Goal: Browse casually: Explore the website without a specific task or goal

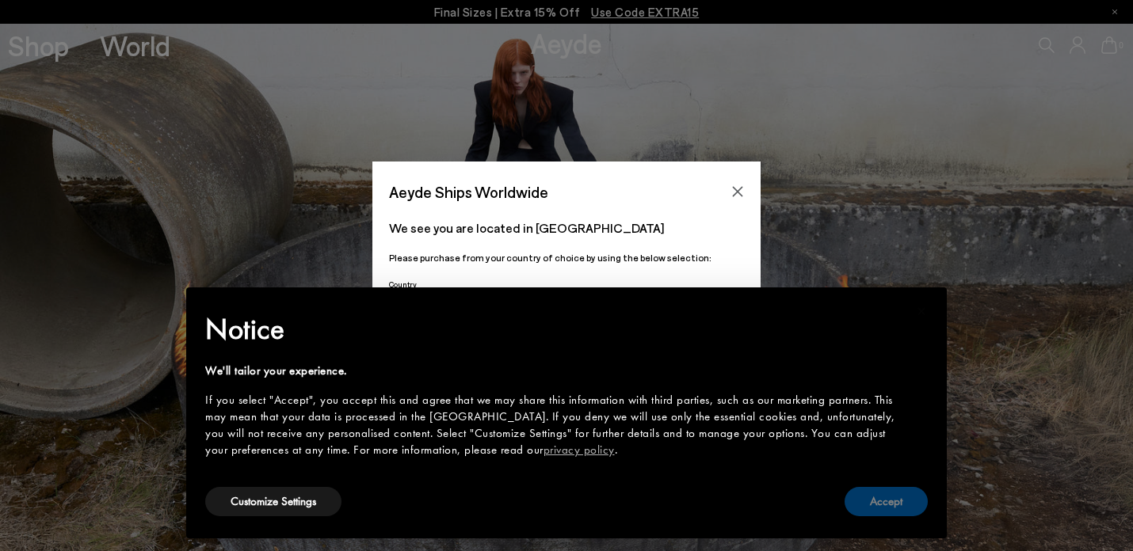
click at [894, 499] on button "Accept" at bounding box center [885, 501] width 83 height 29
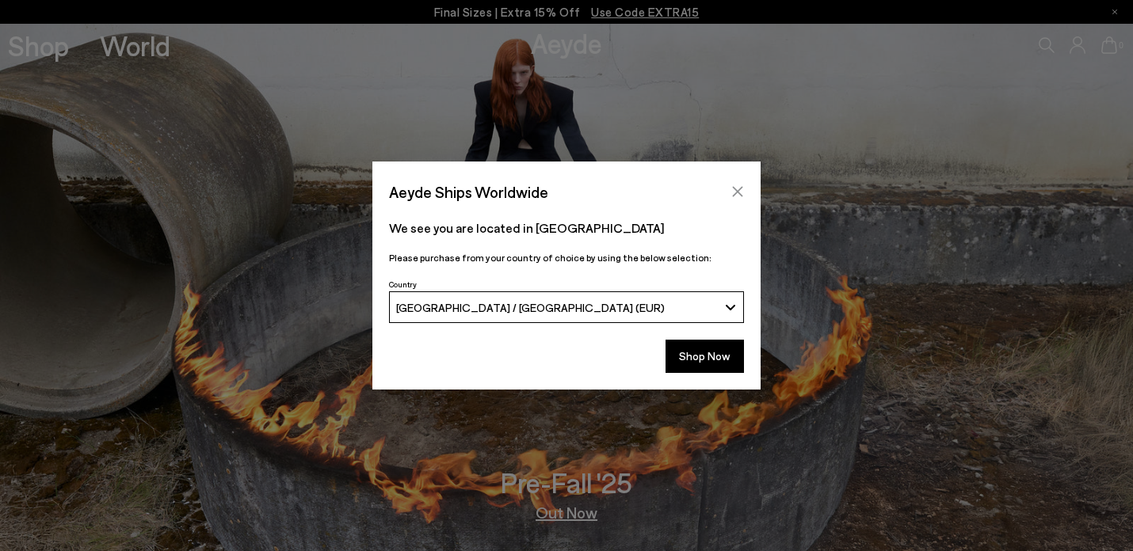
click at [740, 189] on icon "Close" at bounding box center [737, 191] width 13 height 13
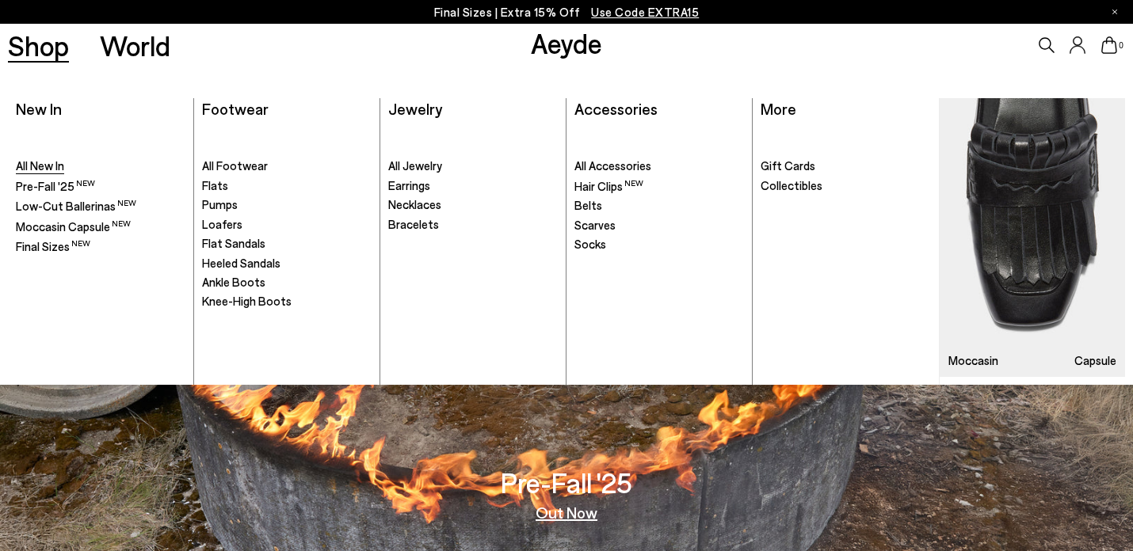
click at [47, 164] on span "All New In" at bounding box center [40, 165] width 48 height 14
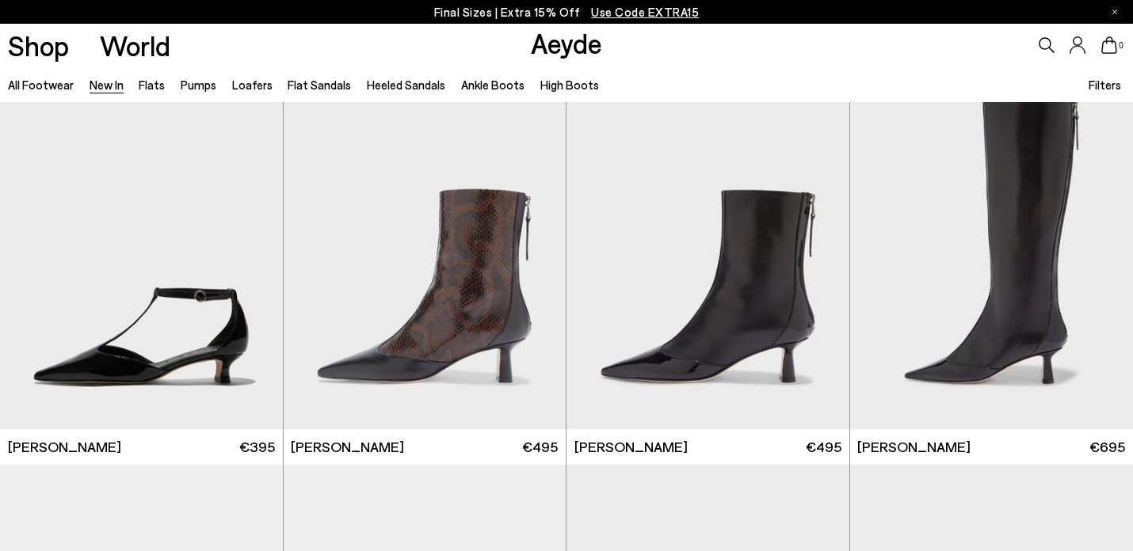
scroll to position [3564, 0]
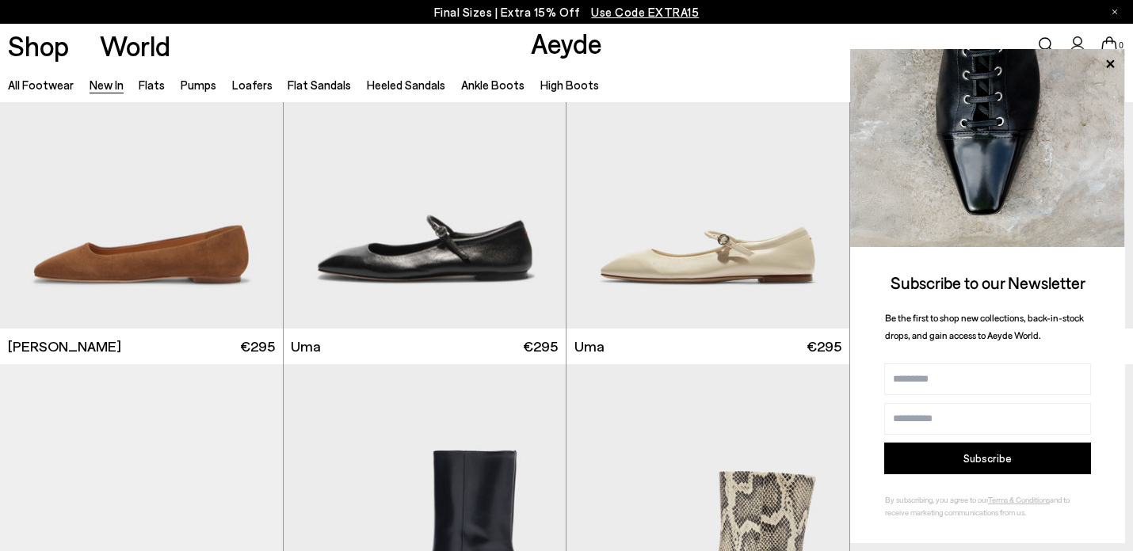
scroll to position [7164, 0]
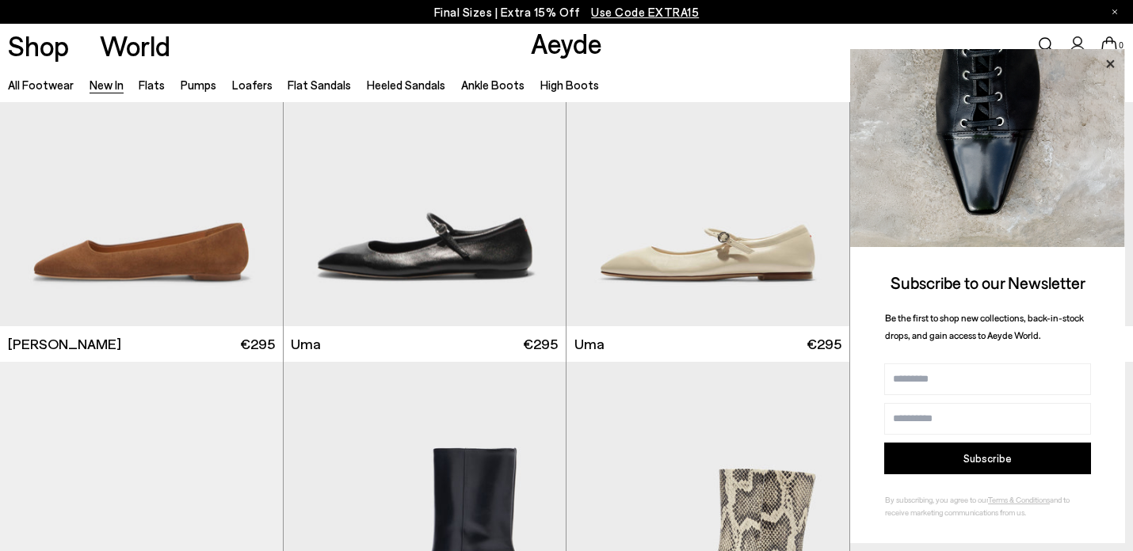
click at [1116, 67] on icon at bounding box center [1109, 64] width 21 height 21
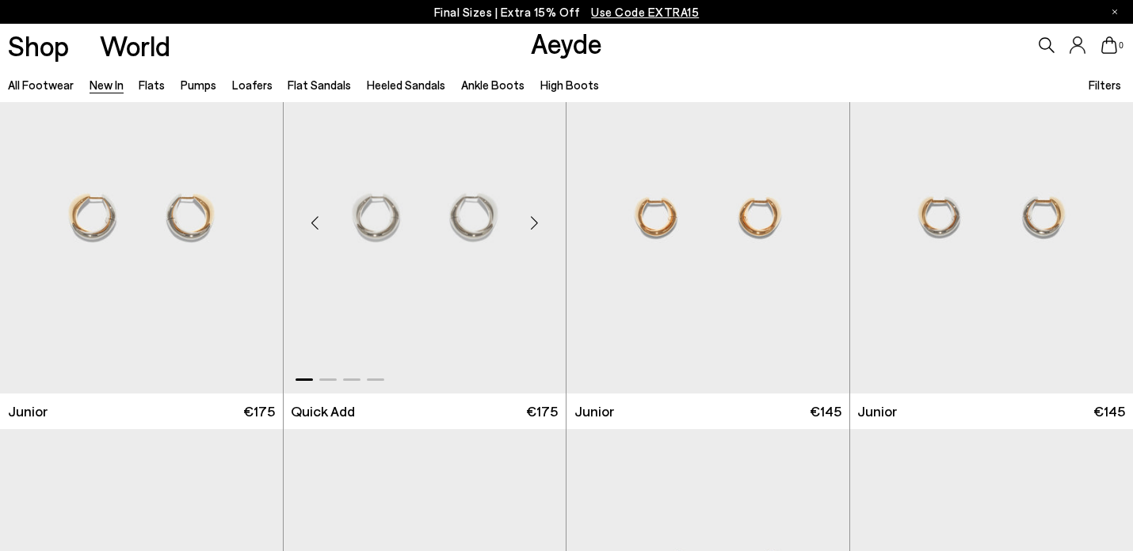
scroll to position [9837, 0]
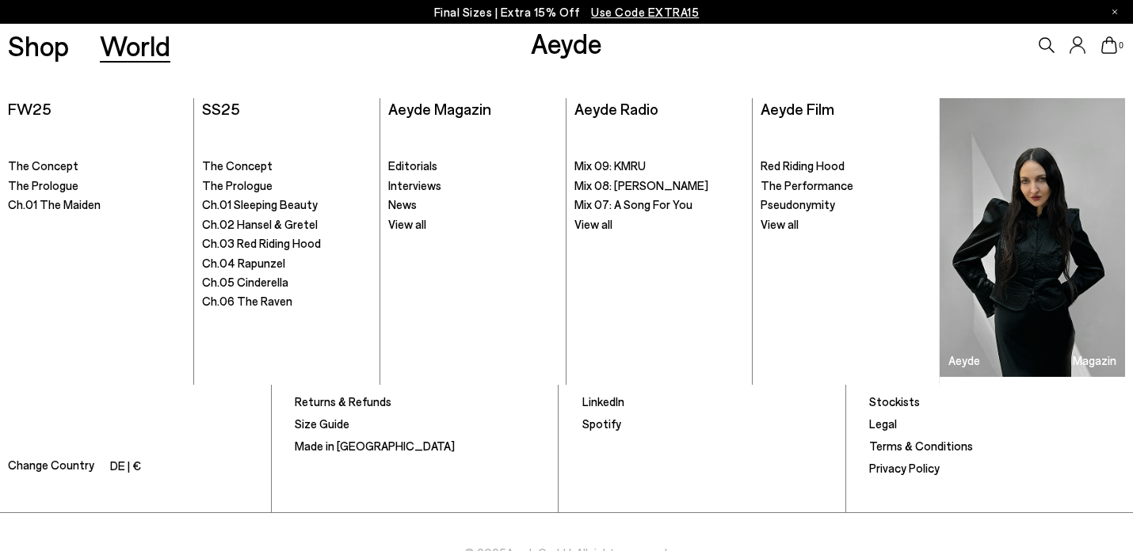
scroll to position [13345, 0]
